Goal: Task Accomplishment & Management: Manage account settings

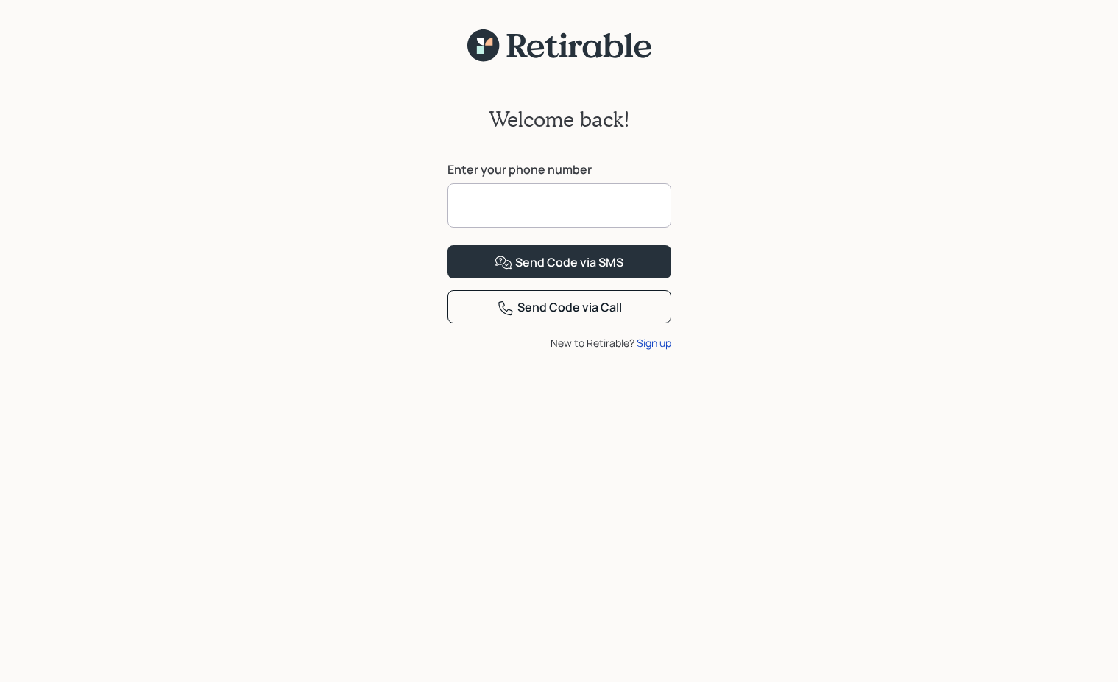
click at [504, 211] on input at bounding box center [559, 205] width 224 height 44
type input "**********"
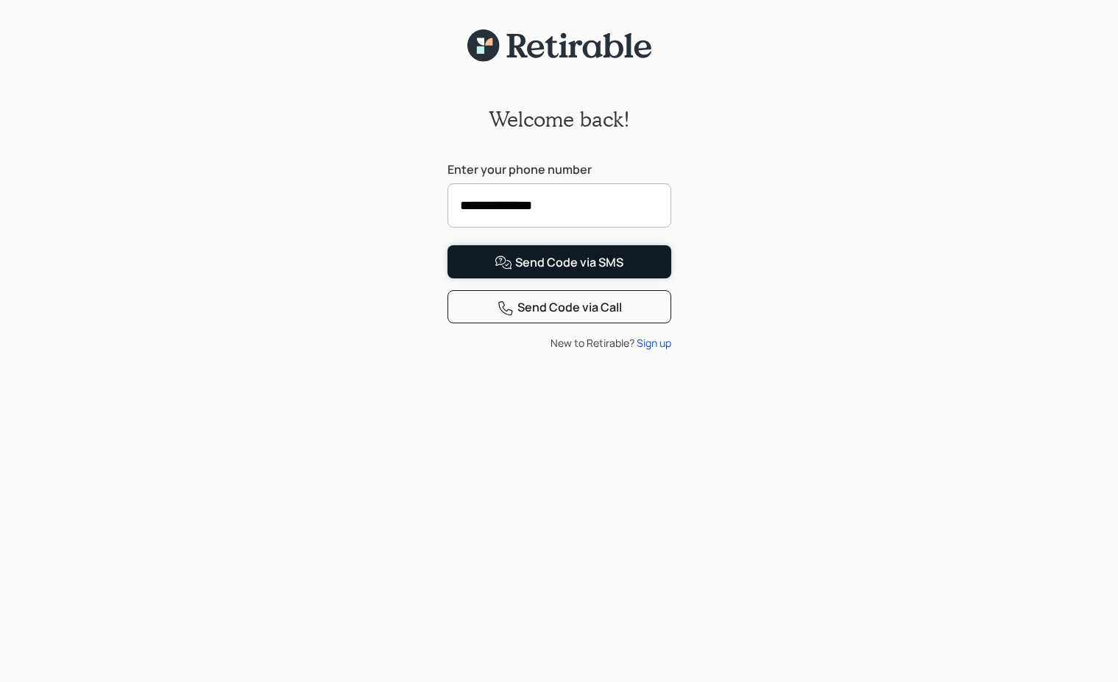
click at [571, 272] on div "Send Code via SMS" at bounding box center [559, 263] width 129 height 18
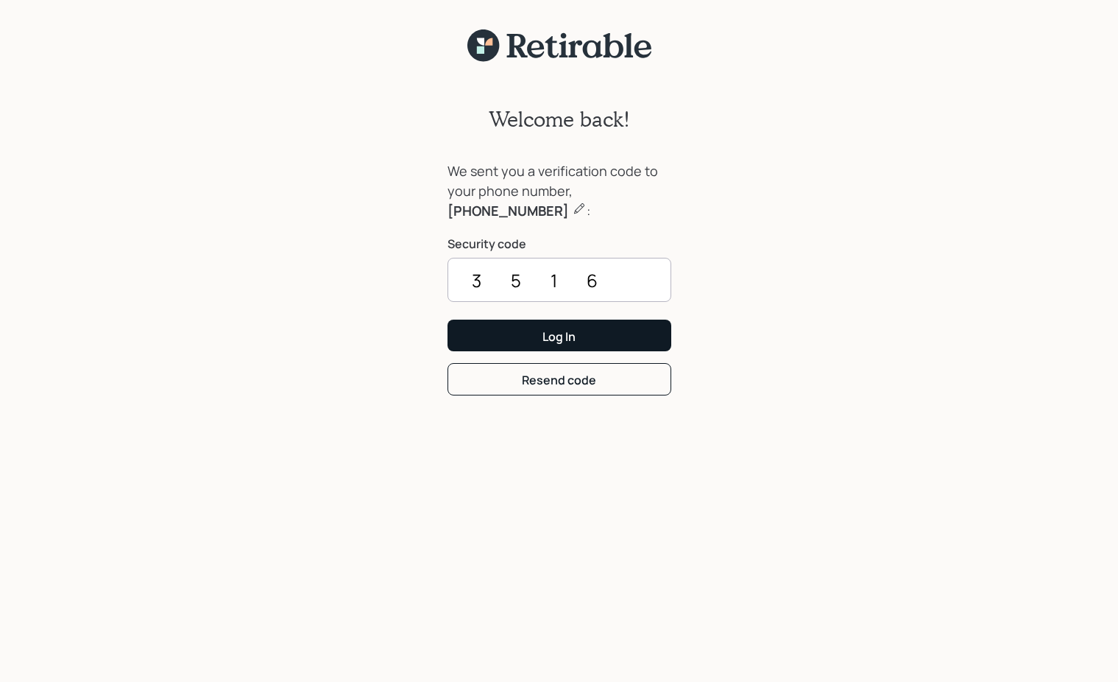
type input "3516"
click at [536, 329] on button "Log In" at bounding box center [559, 335] width 224 height 32
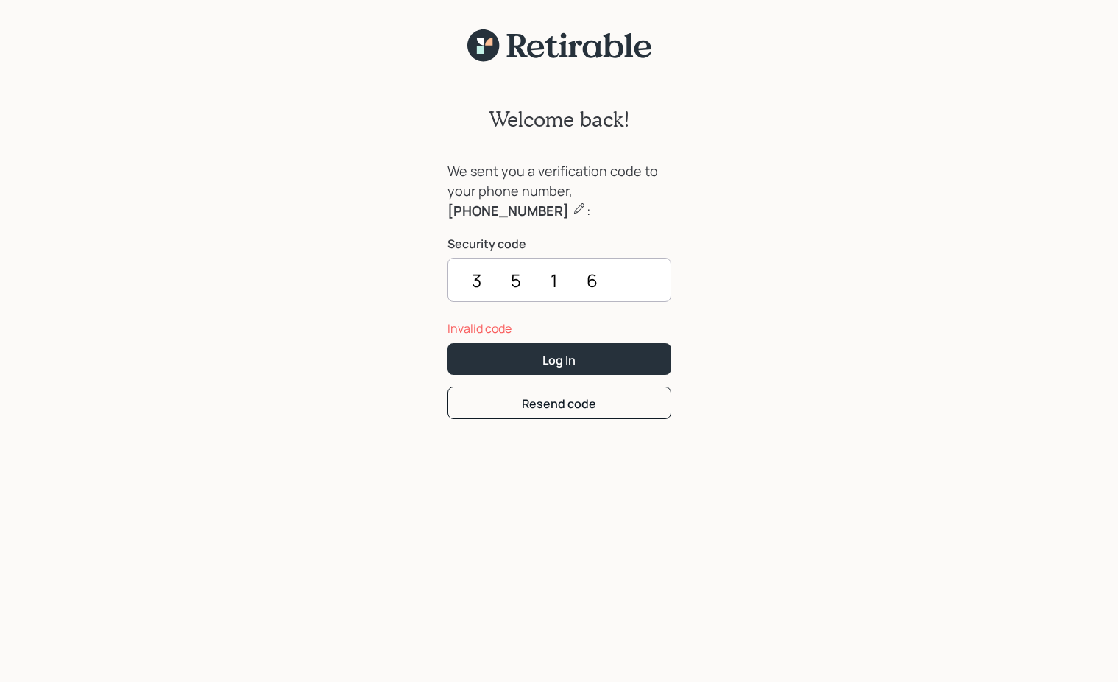
click at [323, 285] on div "Welcome back! We sent you a verification code to your phone number, 405-474-795…" at bounding box center [559, 381] width 1118 height 637
click at [509, 360] on button "Log In" at bounding box center [559, 359] width 224 height 32
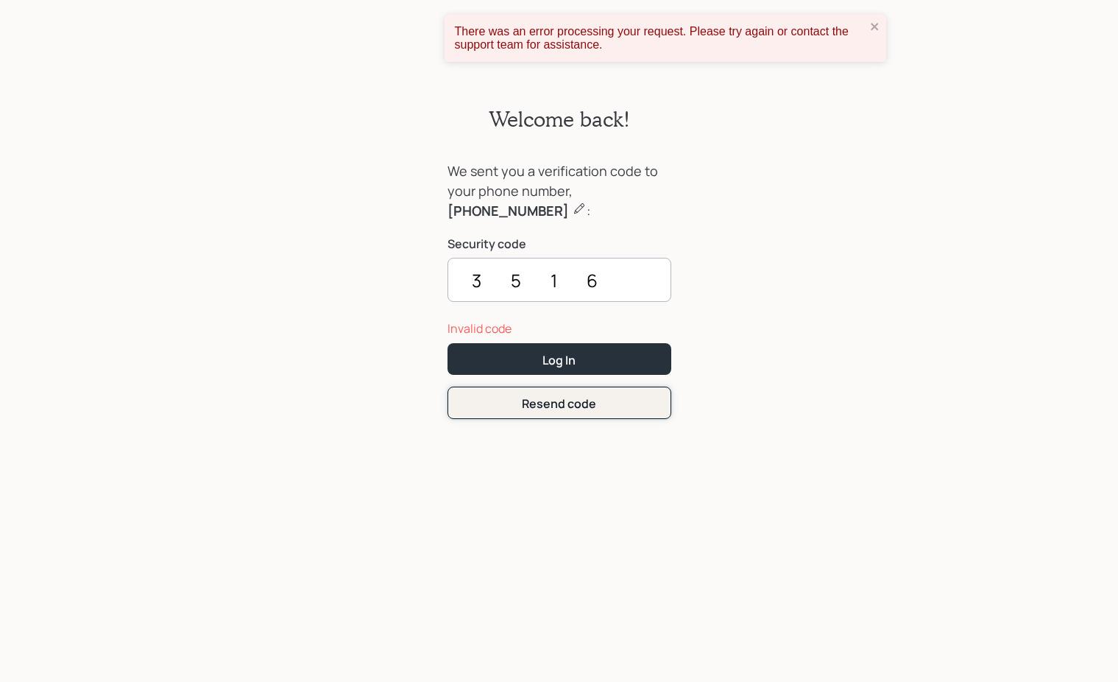
click at [503, 409] on button "Resend code" at bounding box center [559, 402] width 224 height 32
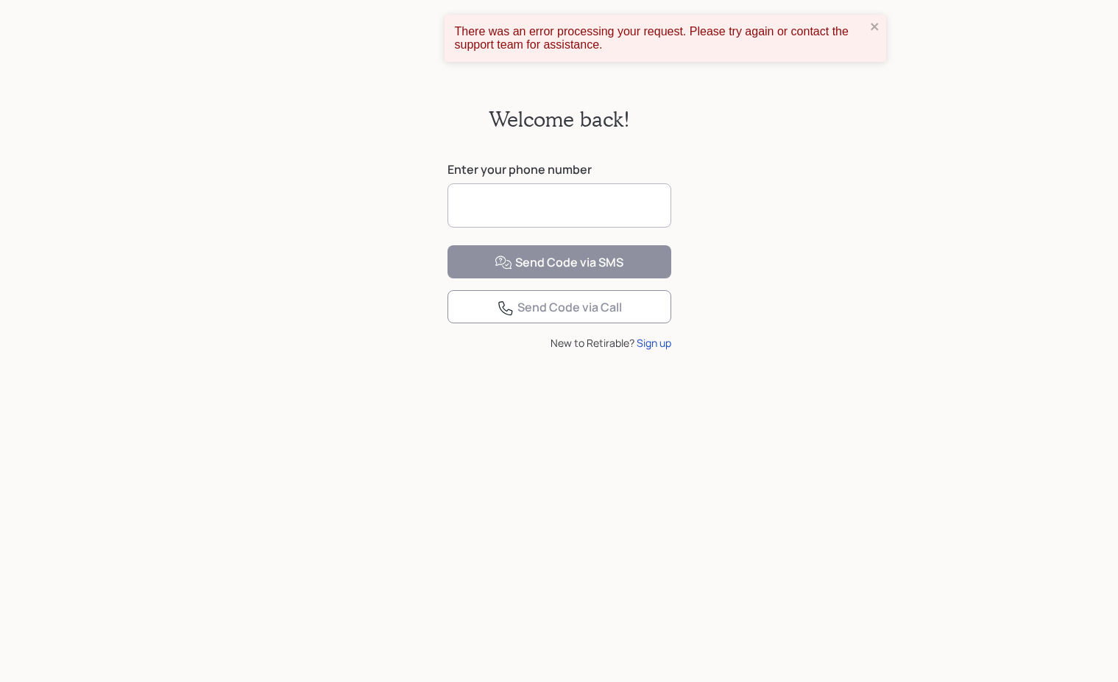
click at [495, 205] on input at bounding box center [559, 205] width 224 height 44
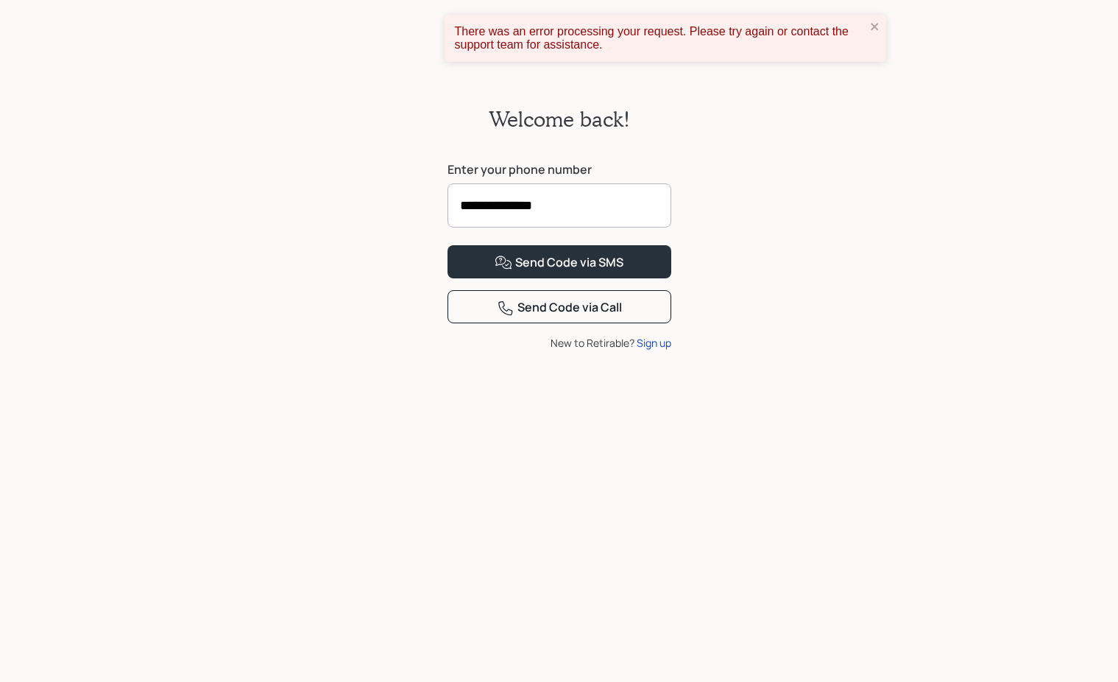
type input "**********"
click at [548, 272] on div "Send Code via SMS" at bounding box center [559, 263] width 129 height 18
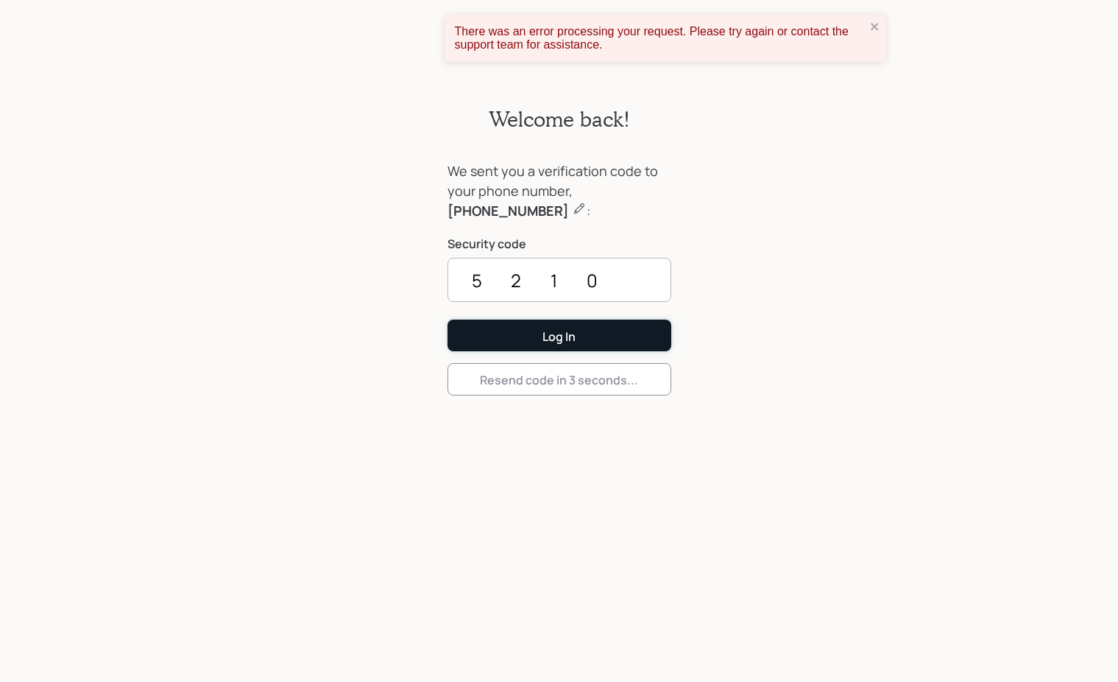
click at [527, 329] on button "Log In" at bounding box center [559, 335] width 224 height 32
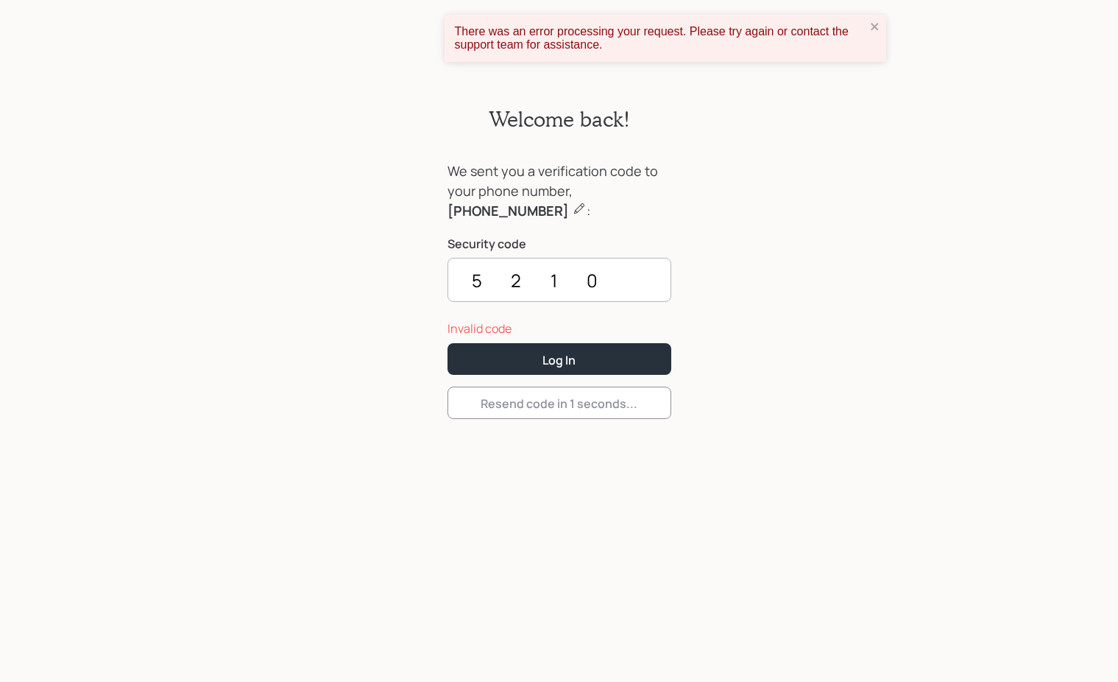
click at [623, 276] on input "5210" at bounding box center [559, 280] width 224 height 44
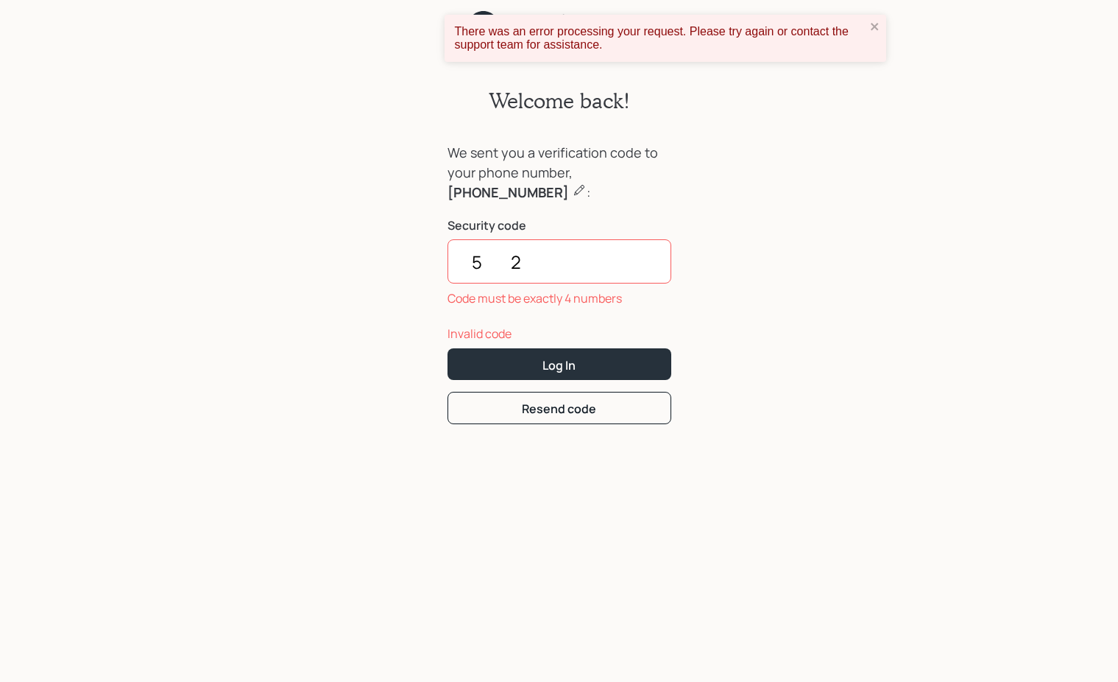
type input "5"
type input "0"
type input "5210"
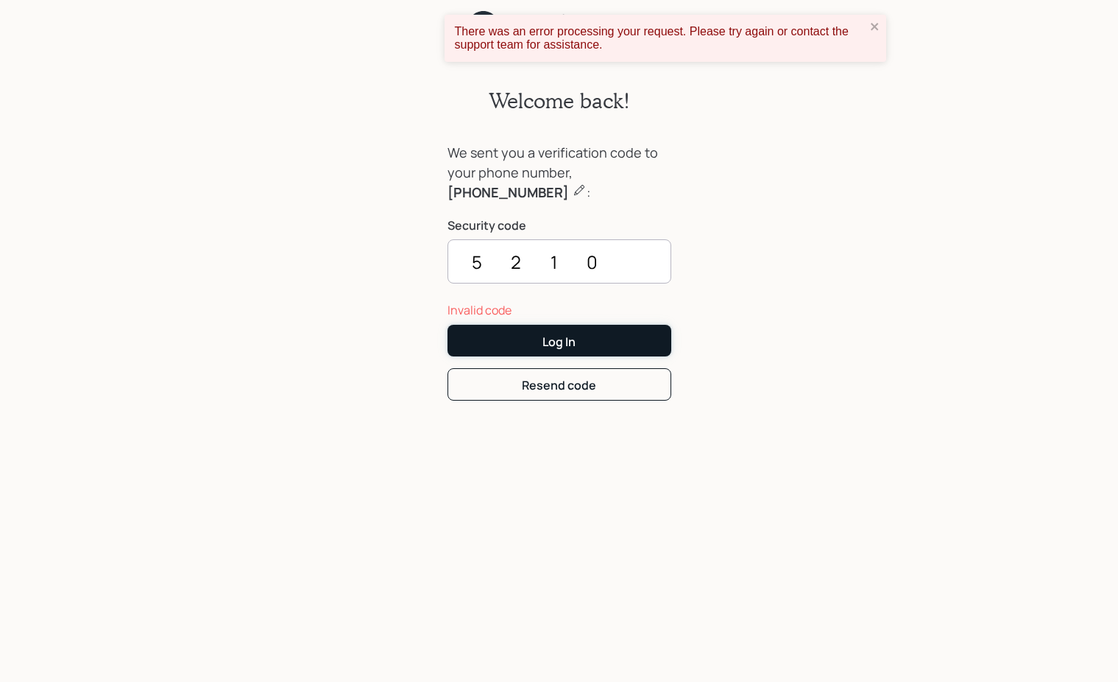
click at [584, 344] on button "Log In" at bounding box center [559, 341] width 224 height 32
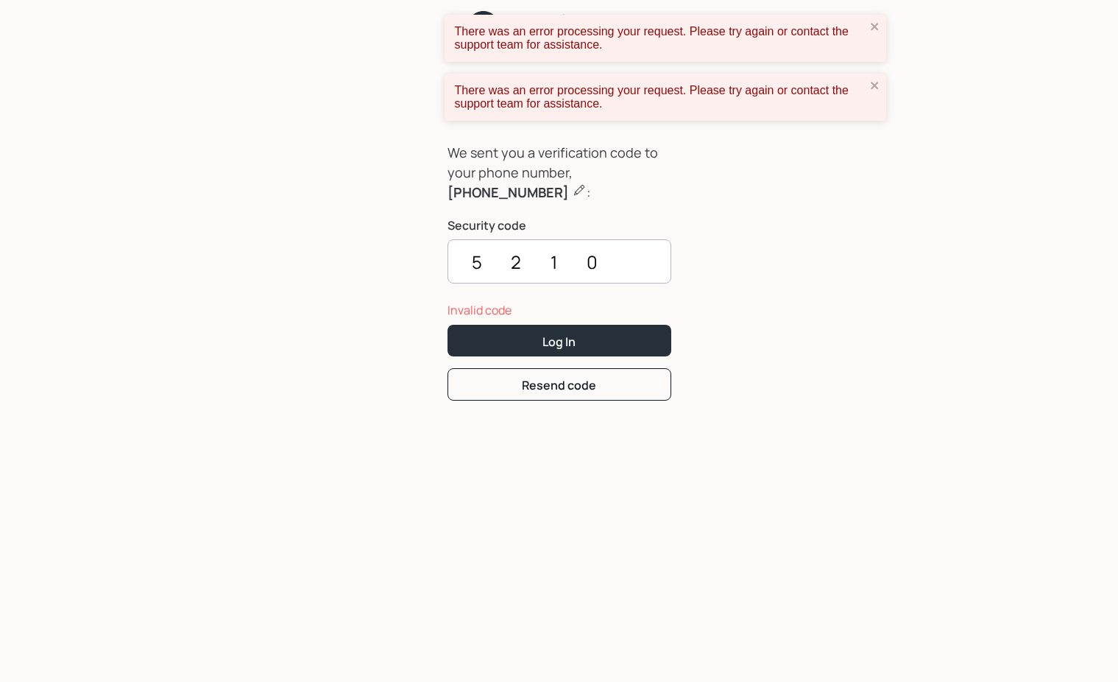
click at [361, 199] on div "Welcome back! We sent you a verification code to your phone number, 405-474-795…" at bounding box center [559, 362] width 1118 height 637
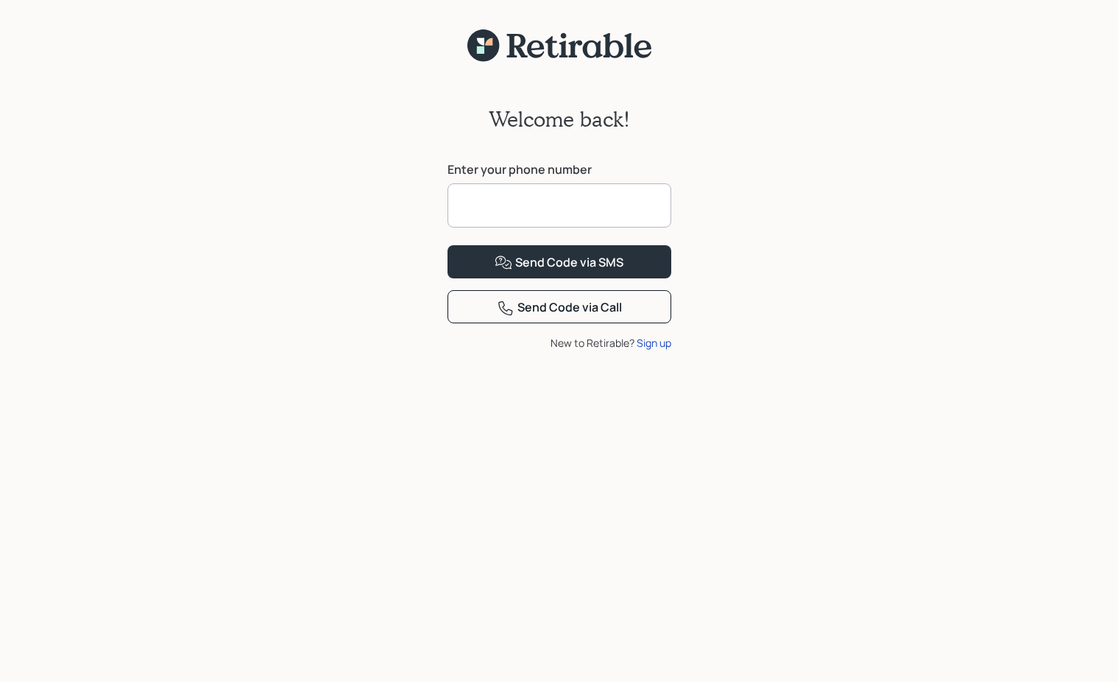
click at [521, 207] on input at bounding box center [559, 205] width 224 height 44
type input "**********"
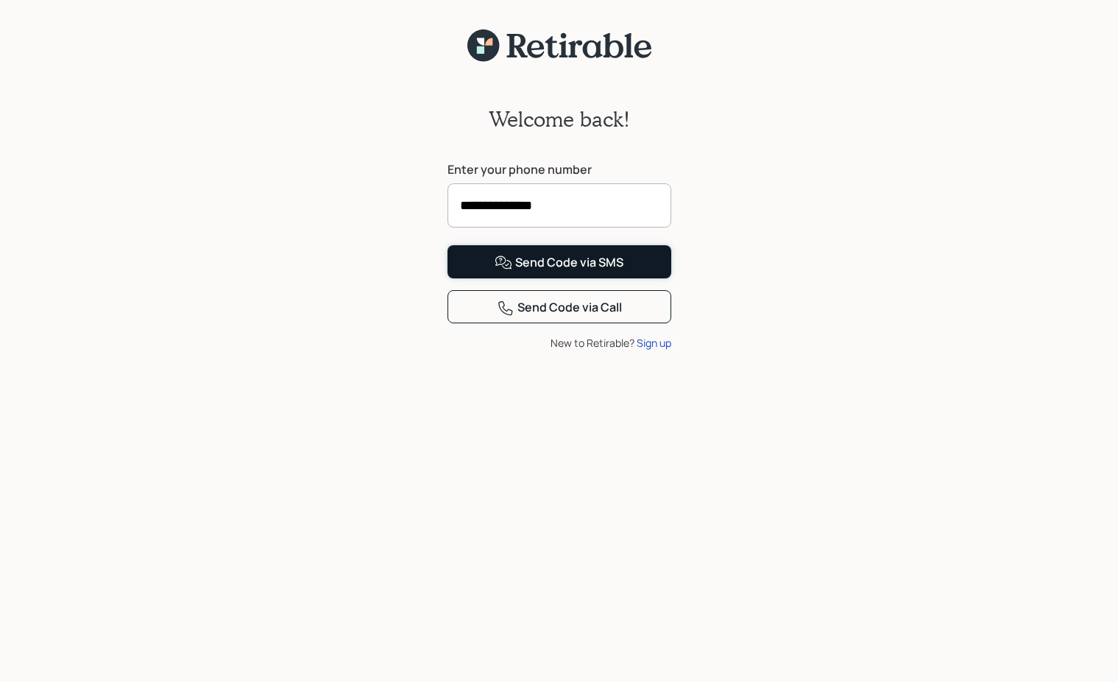
click at [543, 272] on div "Send Code via SMS" at bounding box center [559, 263] width 129 height 18
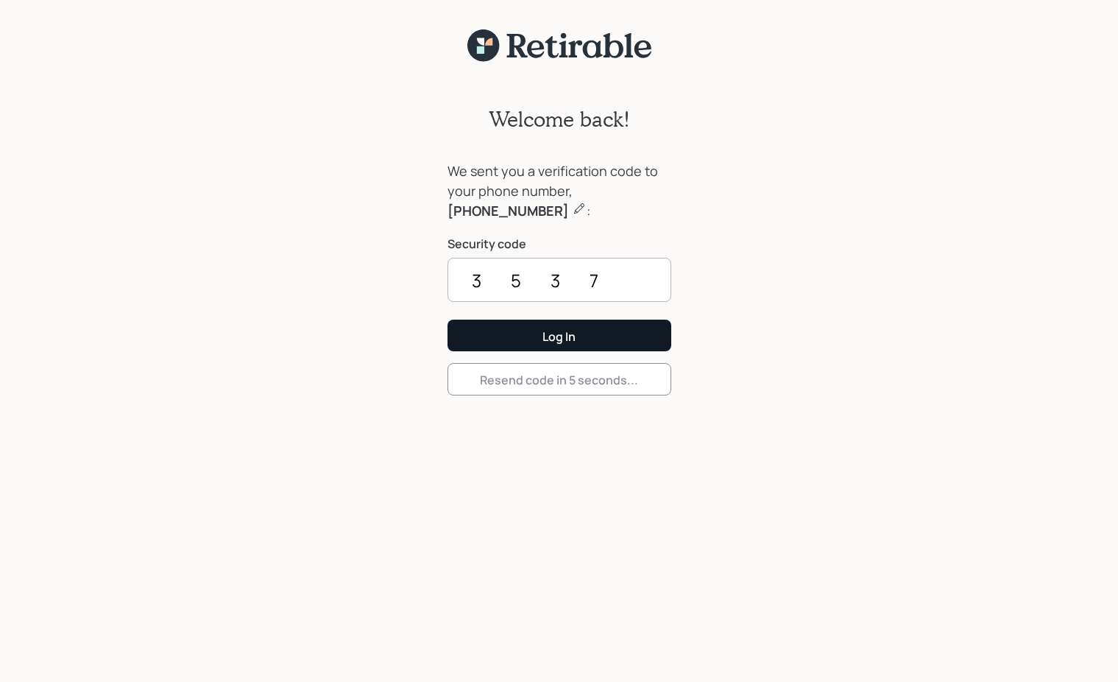
type input "3537"
click at [552, 335] on div "Log In" at bounding box center [558, 336] width 33 height 16
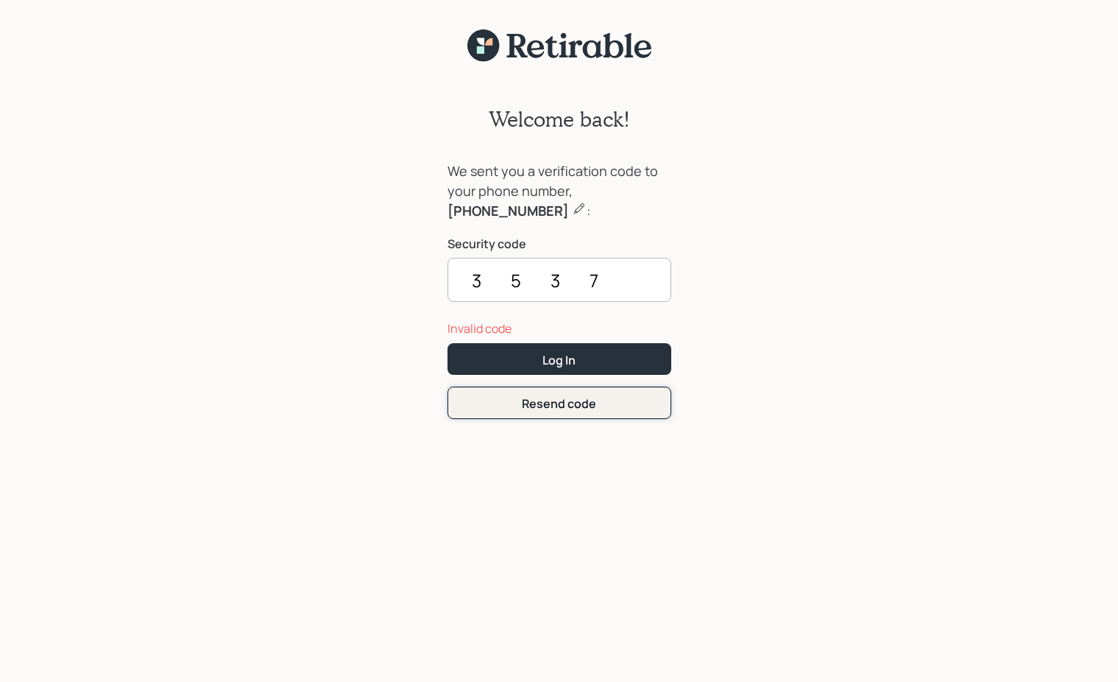
click at [555, 405] on div "Resend code" at bounding box center [559, 403] width 74 height 16
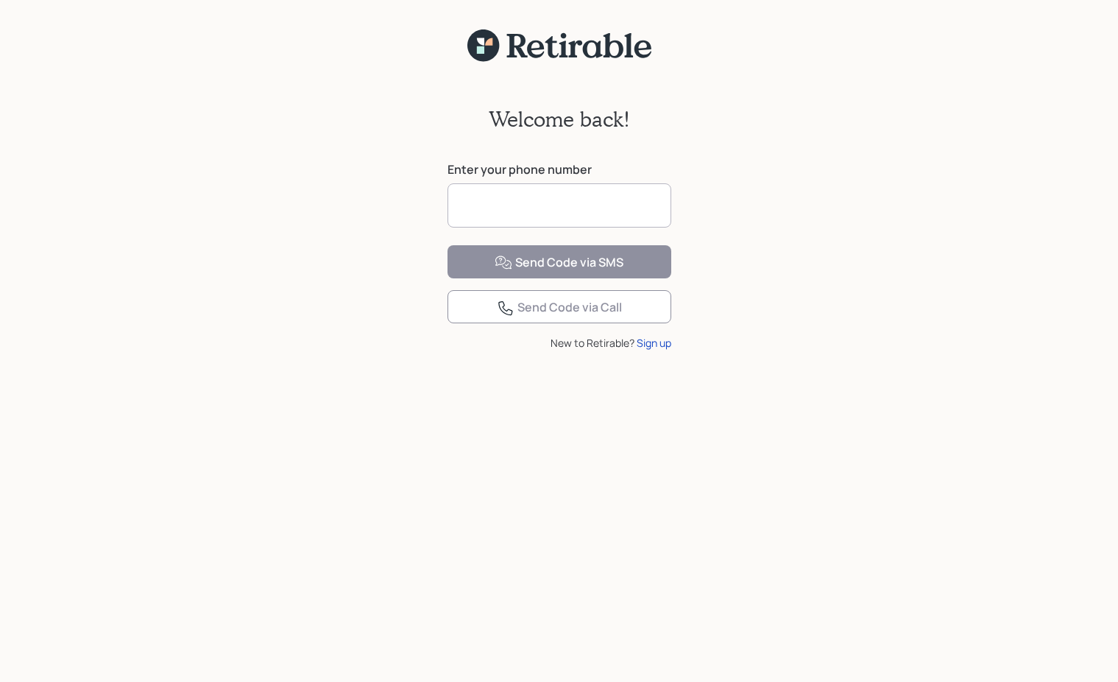
click at [528, 205] on input at bounding box center [559, 205] width 224 height 44
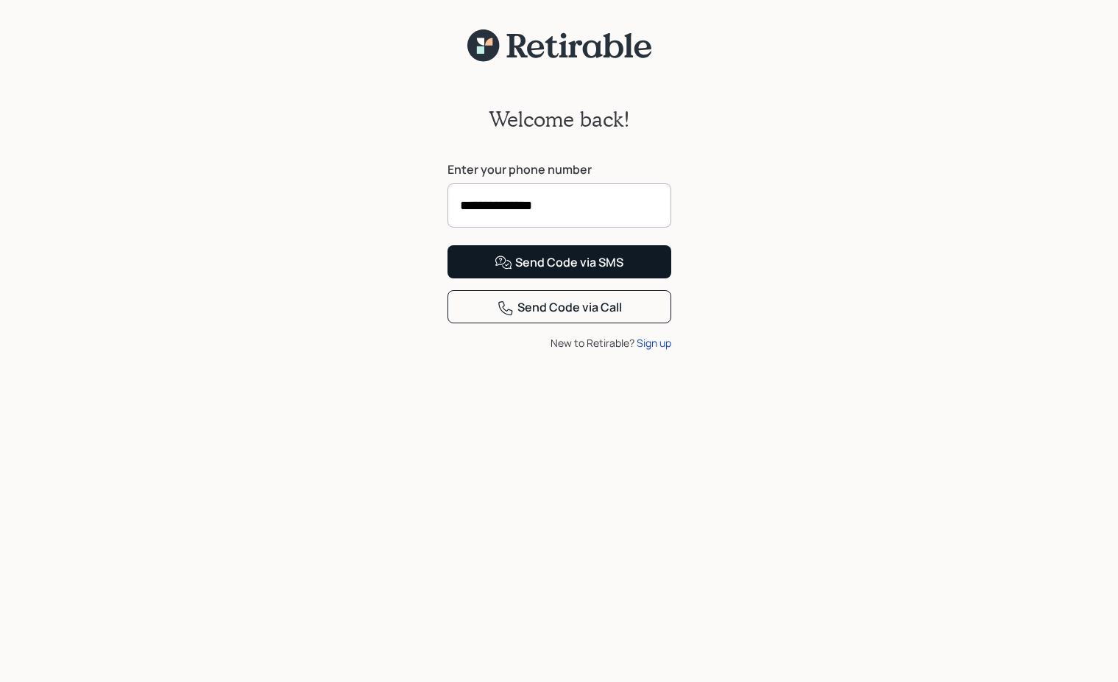
type input "**********"
click at [568, 272] on div "Send Code via SMS" at bounding box center [559, 263] width 129 height 18
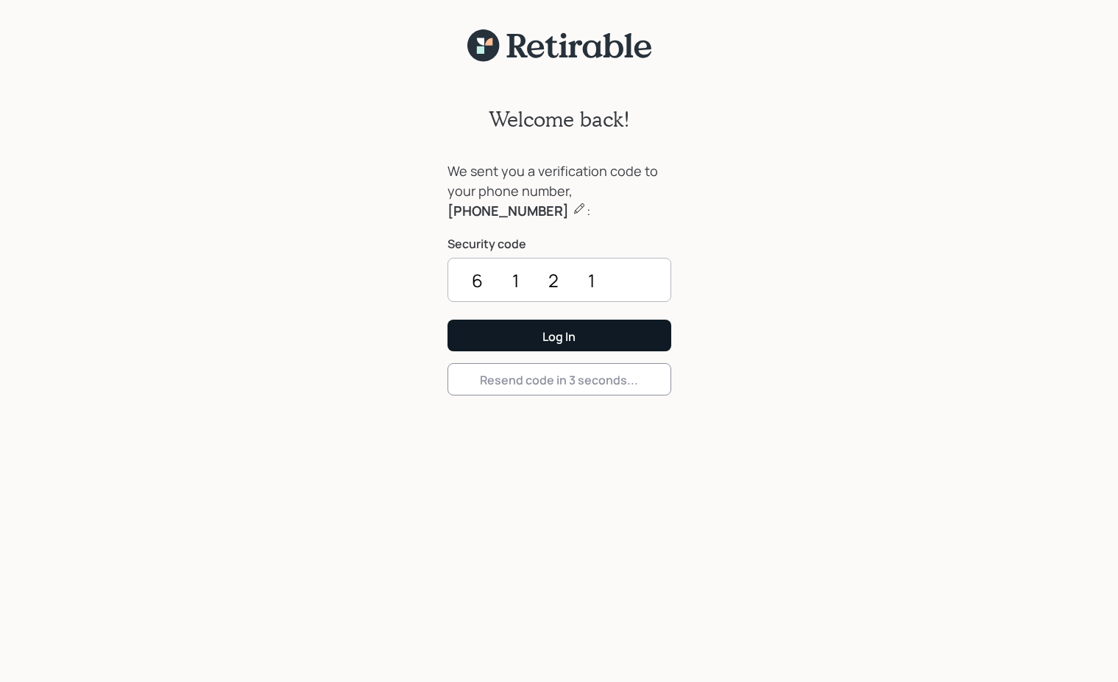
type input "6121"
click at [542, 336] on div "Log In" at bounding box center [558, 336] width 33 height 16
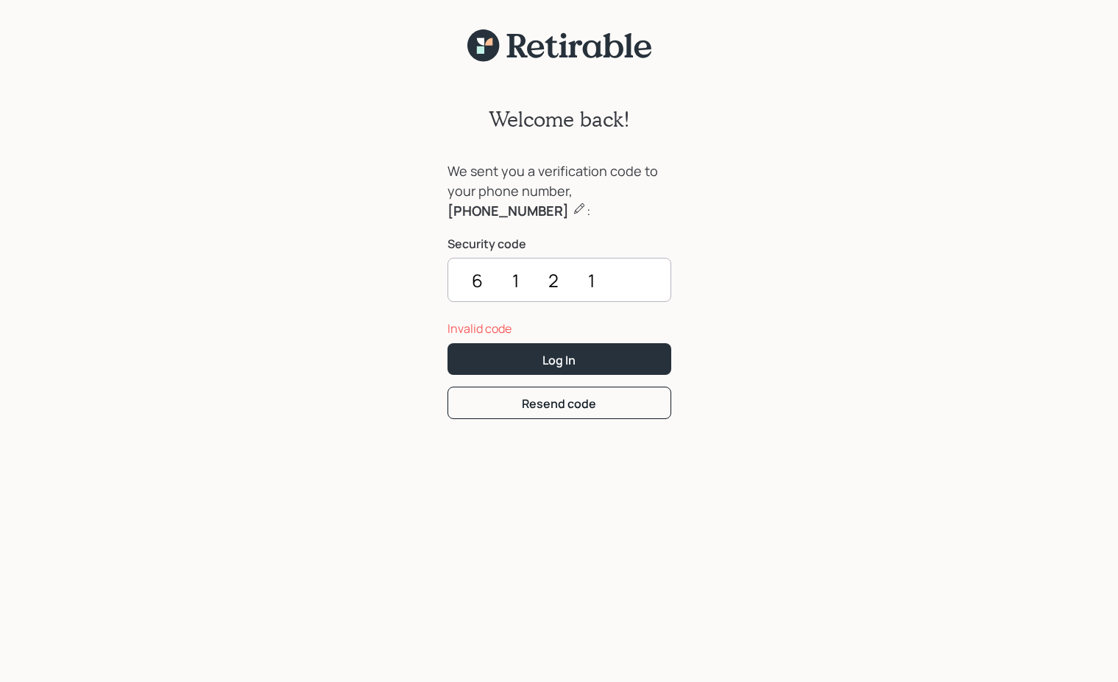
click at [261, 144] on div "Welcome back! We sent you a verification code to your phone number, [PHONE_NUMB…" at bounding box center [559, 381] width 1118 height 637
